Goal: Task Accomplishment & Management: Manage account settings

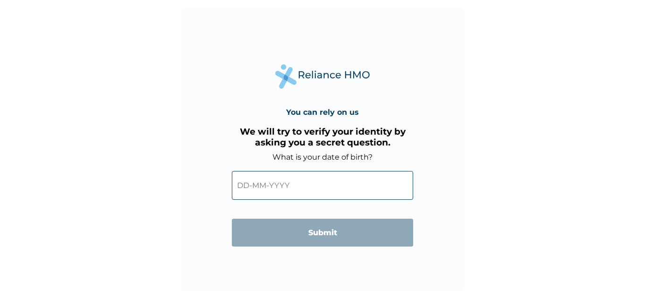
click at [244, 191] on input "text" at bounding box center [322, 185] width 181 height 29
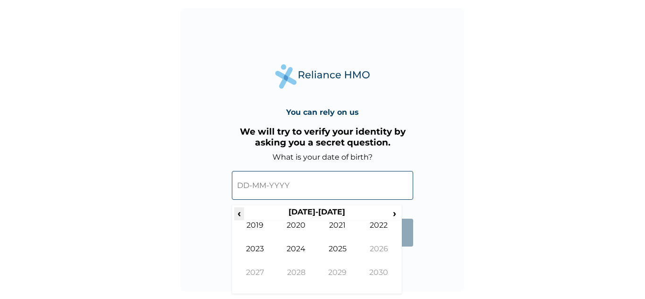
click at [239, 212] on span "‹" at bounding box center [239, 213] width 10 height 12
click at [374, 273] on td "1990" at bounding box center [379, 280] width 42 height 24
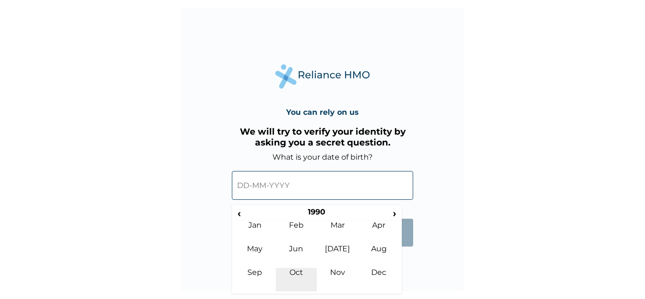
click at [297, 272] on td "Oct" at bounding box center [297, 280] width 42 height 24
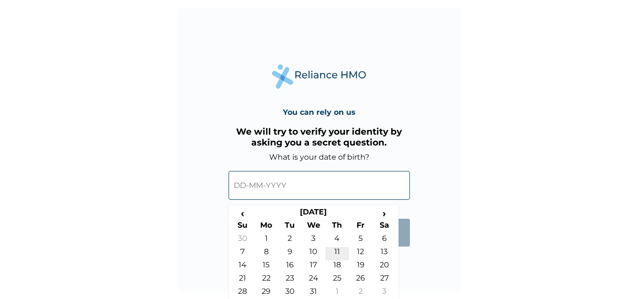
click at [335, 250] on td "11" at bounding box center [337, 253] width 24 height 13
type input "[DATE]"
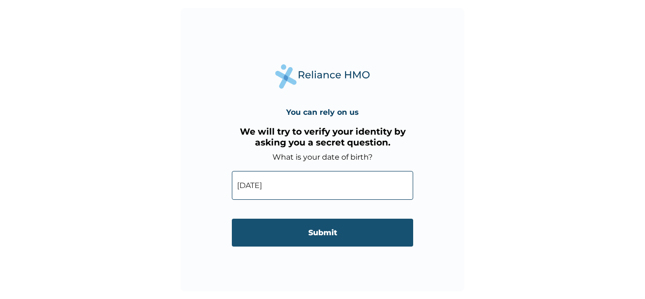
click at [322, 233] on input "Submit" at bounding box center [322, 233] width 181 height 28
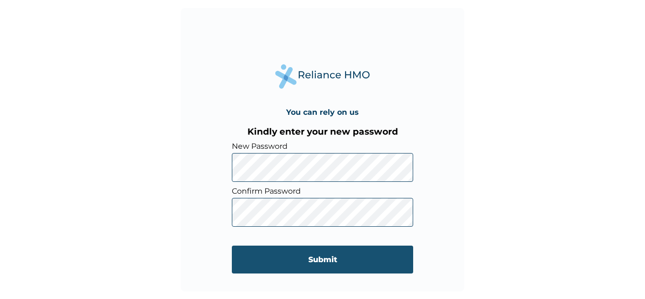
click at [304, 252] on input "Submit" at bounding box center [322, 259] width 181 height 28
click at [281, 258] on input "Submit" at bounding box center [322, 259] width 181 height 28
